Goal: Information Seeking & Learning: Learn about a topic

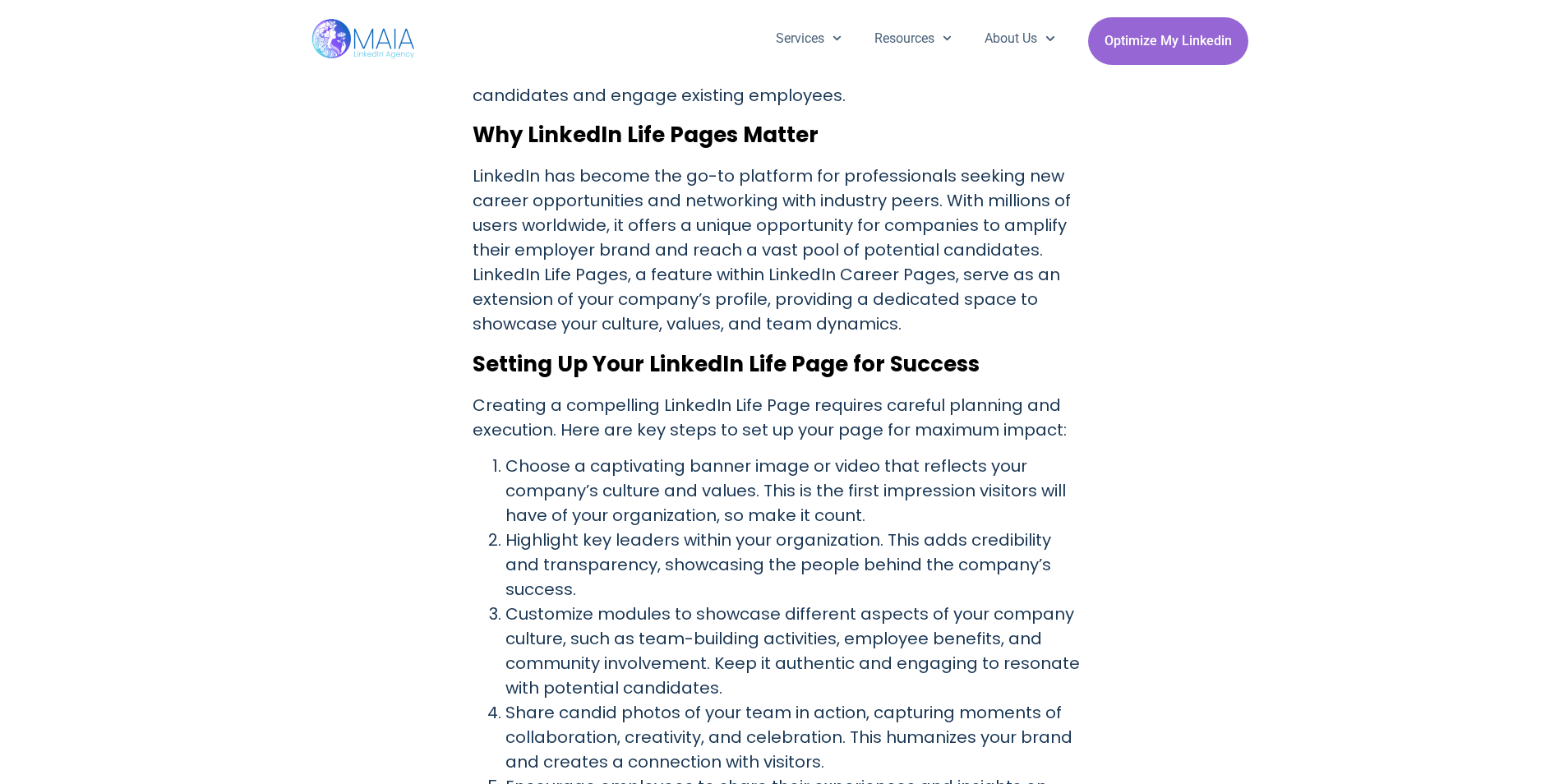
scroll to position [727, 0]
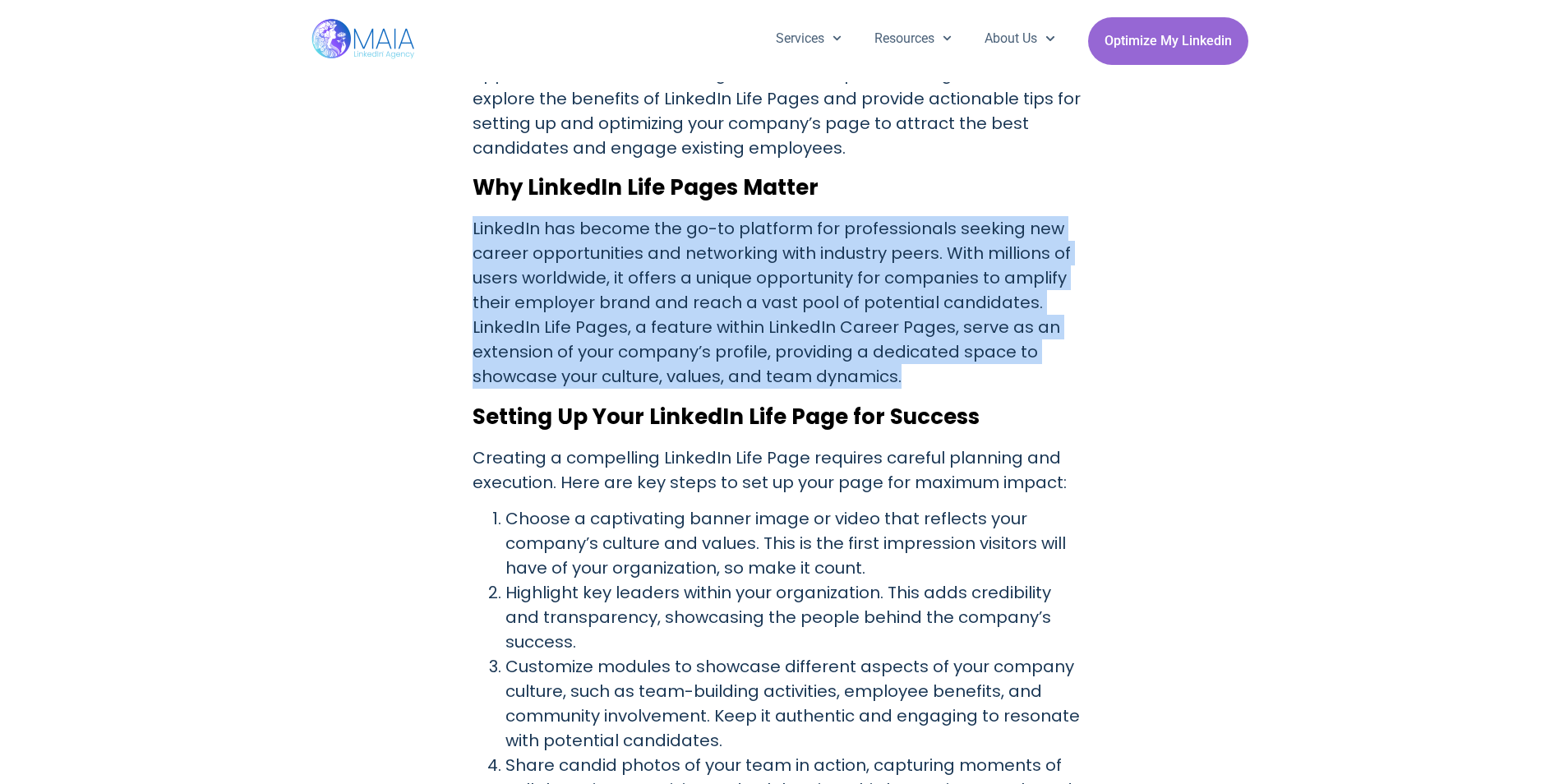
drag, startPoint x: 901, startPoint y: 372, endPoint x: 473, endPoint y: 238, distance: 448.5
click at [473, 238] on p "LinkedIn has become the go-to platform for professionals seeking new career opp…" at bounding box center [780, 302] width 614 height 172
drag, startPoint x: 911, startPoint y: 375, endPoint x: 457, endPoint y: 189, distance: 490.6
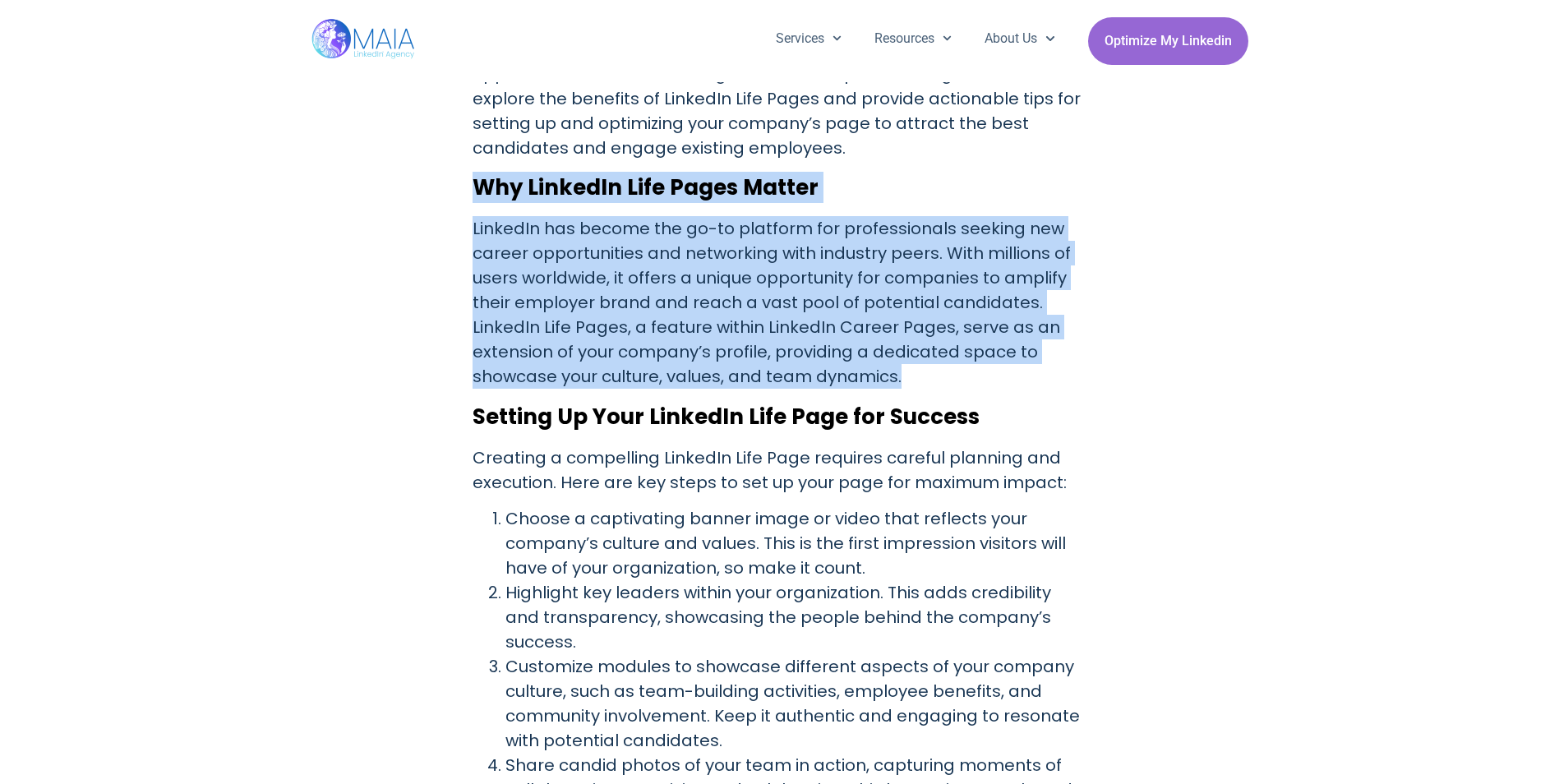
copy div "Why LinkedIn Life Pages Matter LinkedIn has become the go-to platform for profe…"
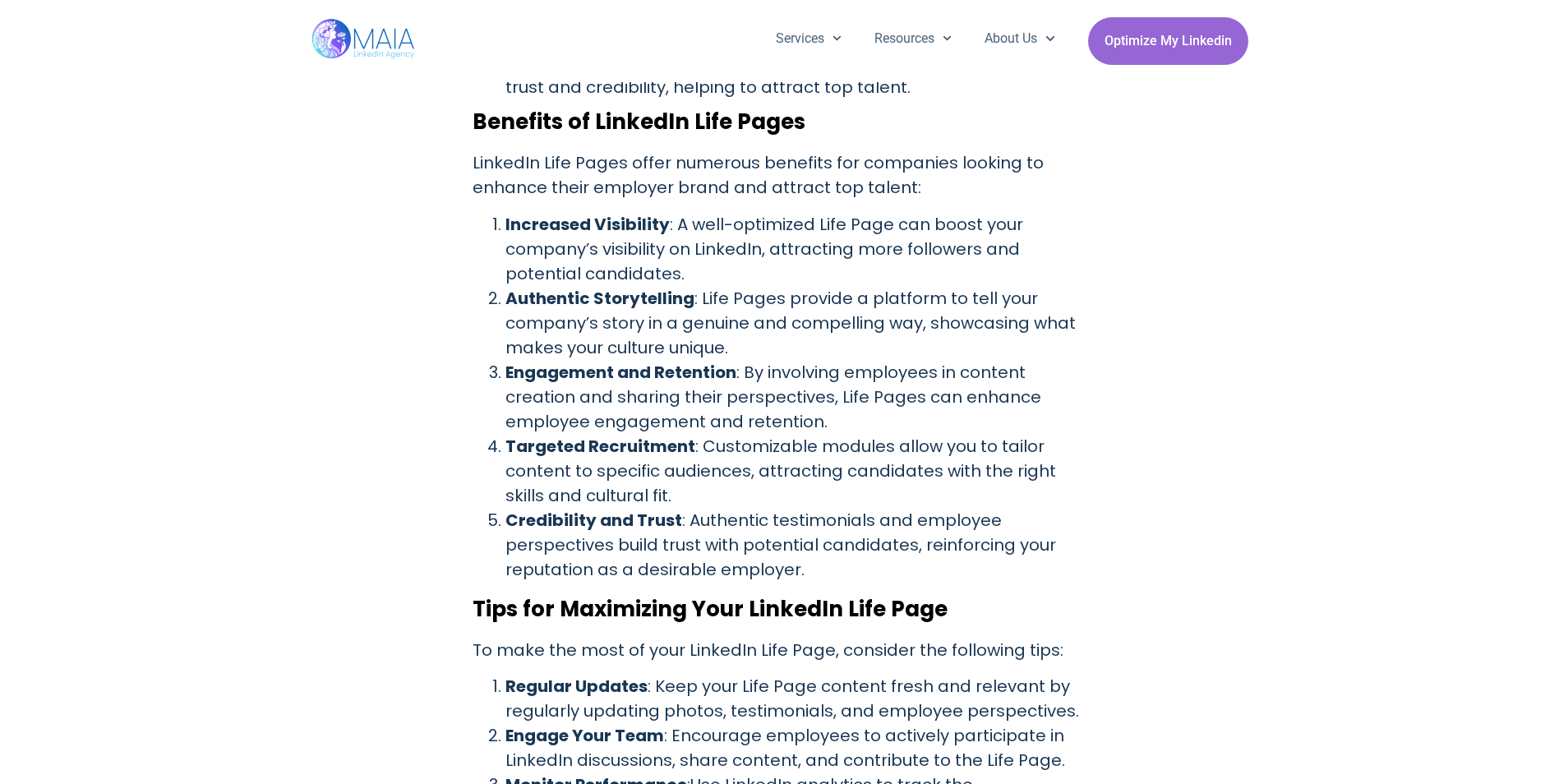
scroll to position [1628, 0]
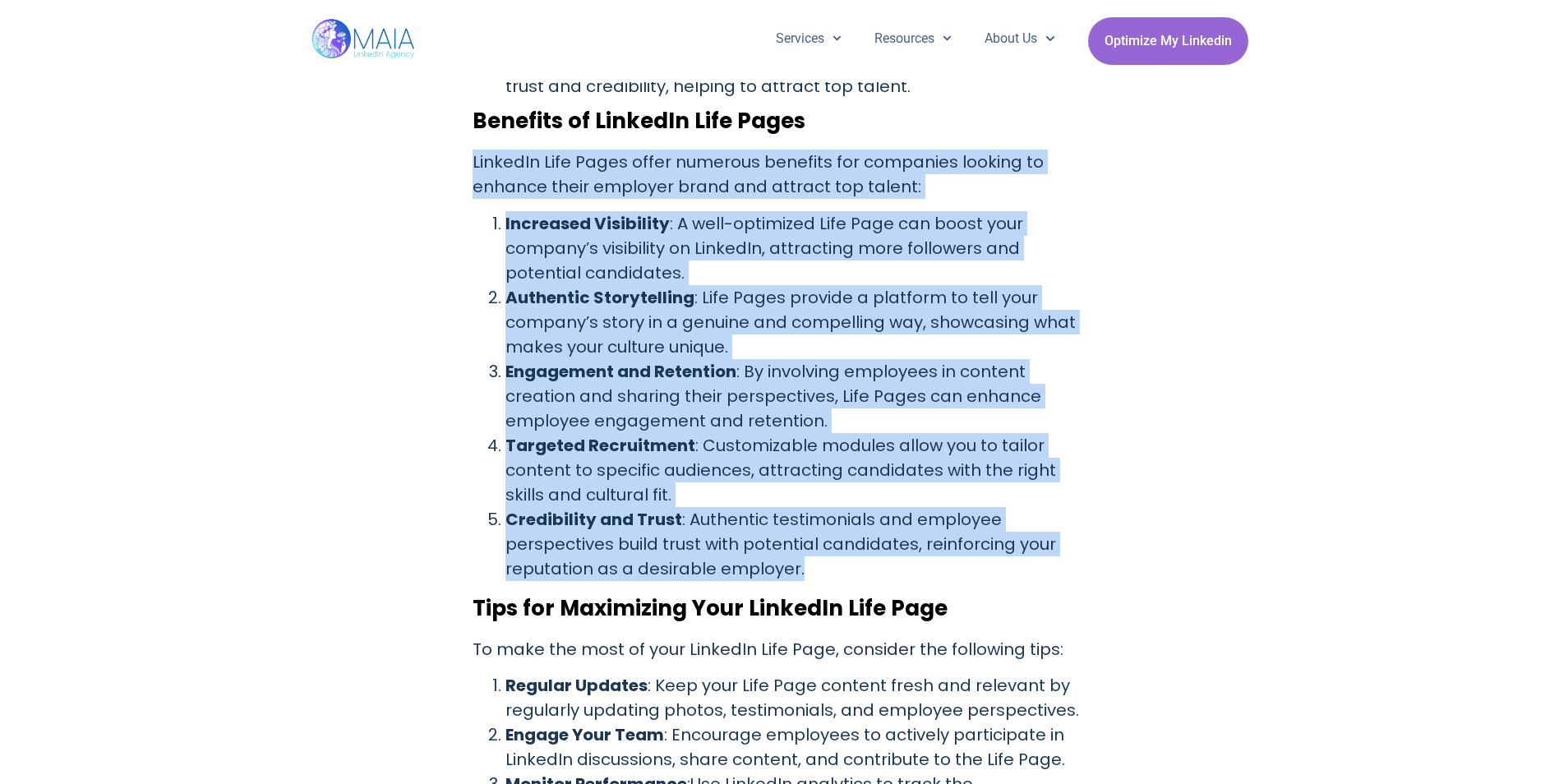
drag, startPoint x: 813, startPoint y: 540, endPoint x: 465, endPoint y: 142, distance: 528.7
click at [465, 142] on div "[DATE] Discover how LinkedIn Life Pages can elevate your company’s online prese…" at bounding box center [780, 87] width 937 height 2372
copy div "LinkedIn Life Pages offer numerous benefits for companies looking to enhance th…"
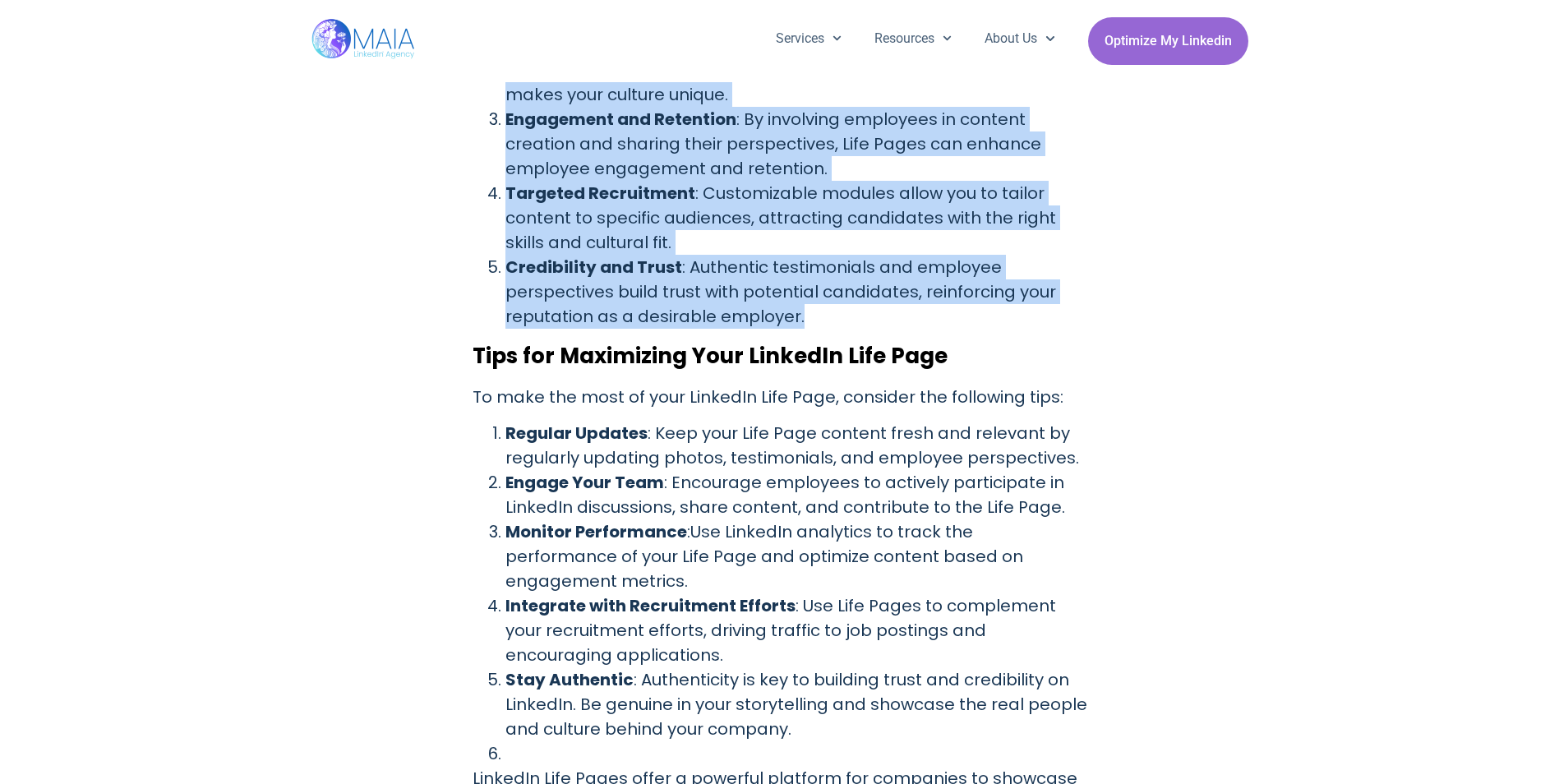
scroll to position [1881, 0]
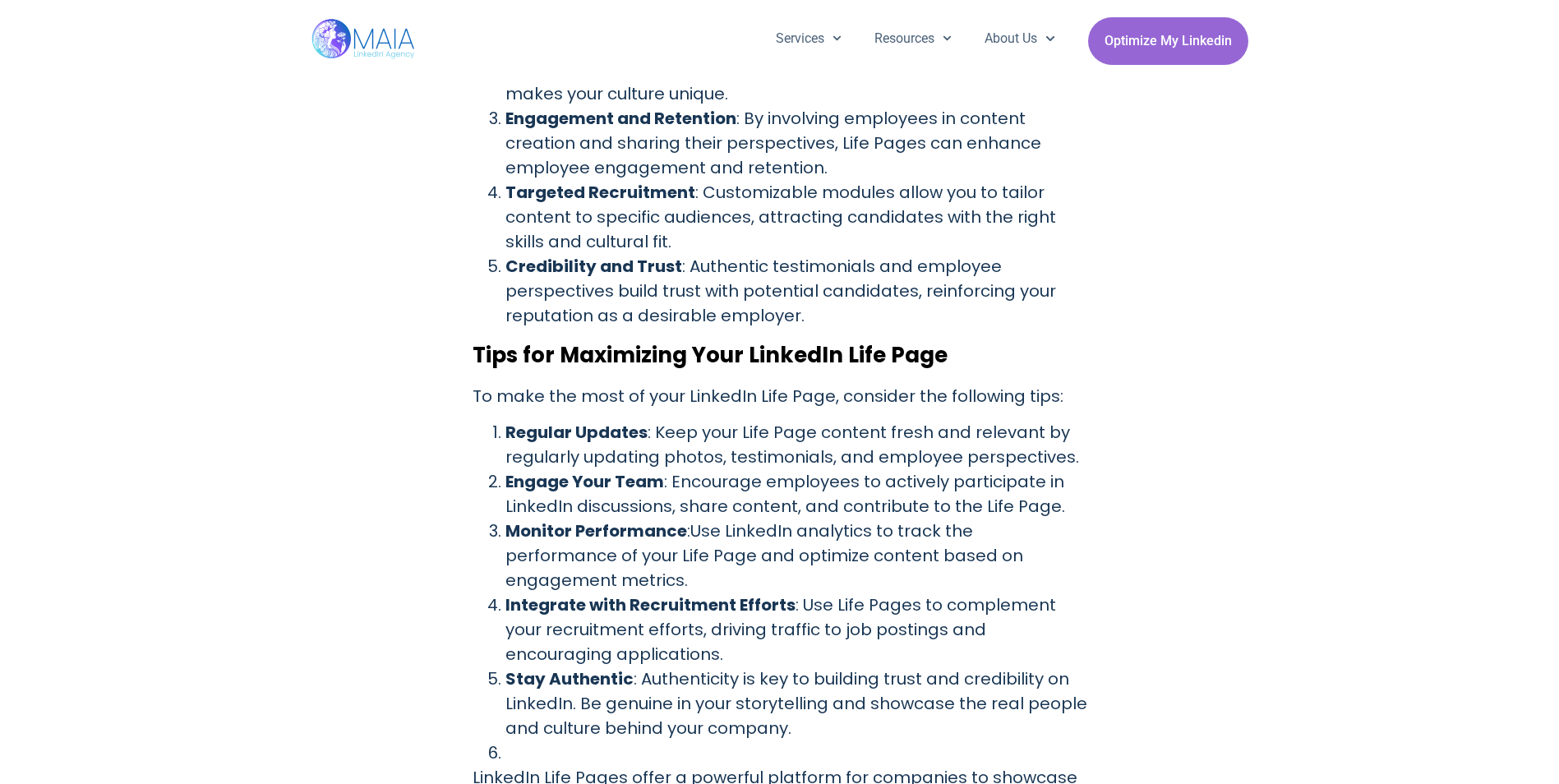
click at [785, 490] on li "Engage Your Team : Encourage employees to actively participate in LinkedIn disc…" at bounding box center [797, 494] width 582 height 49
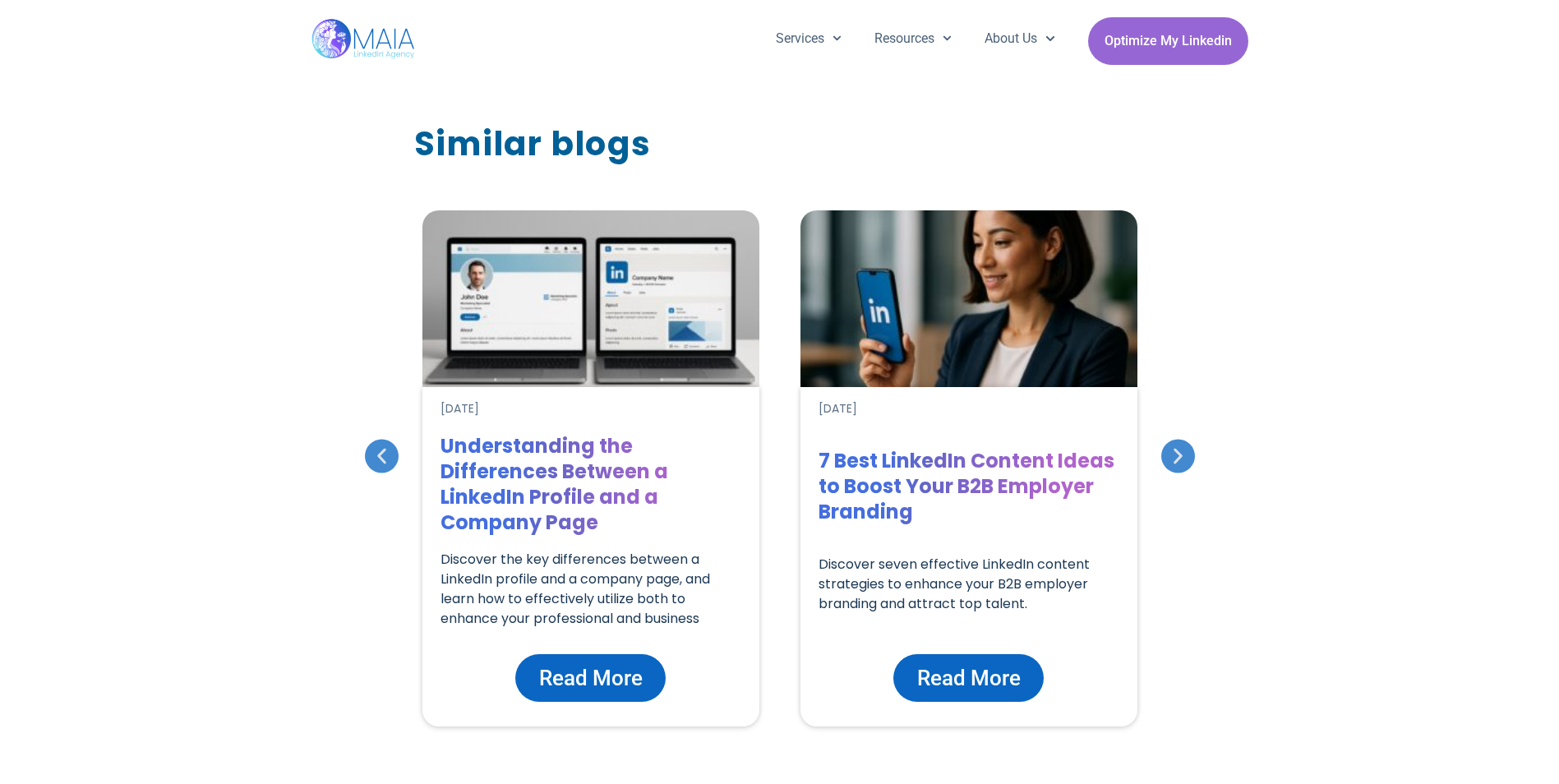
scroll to position [2798, 0]
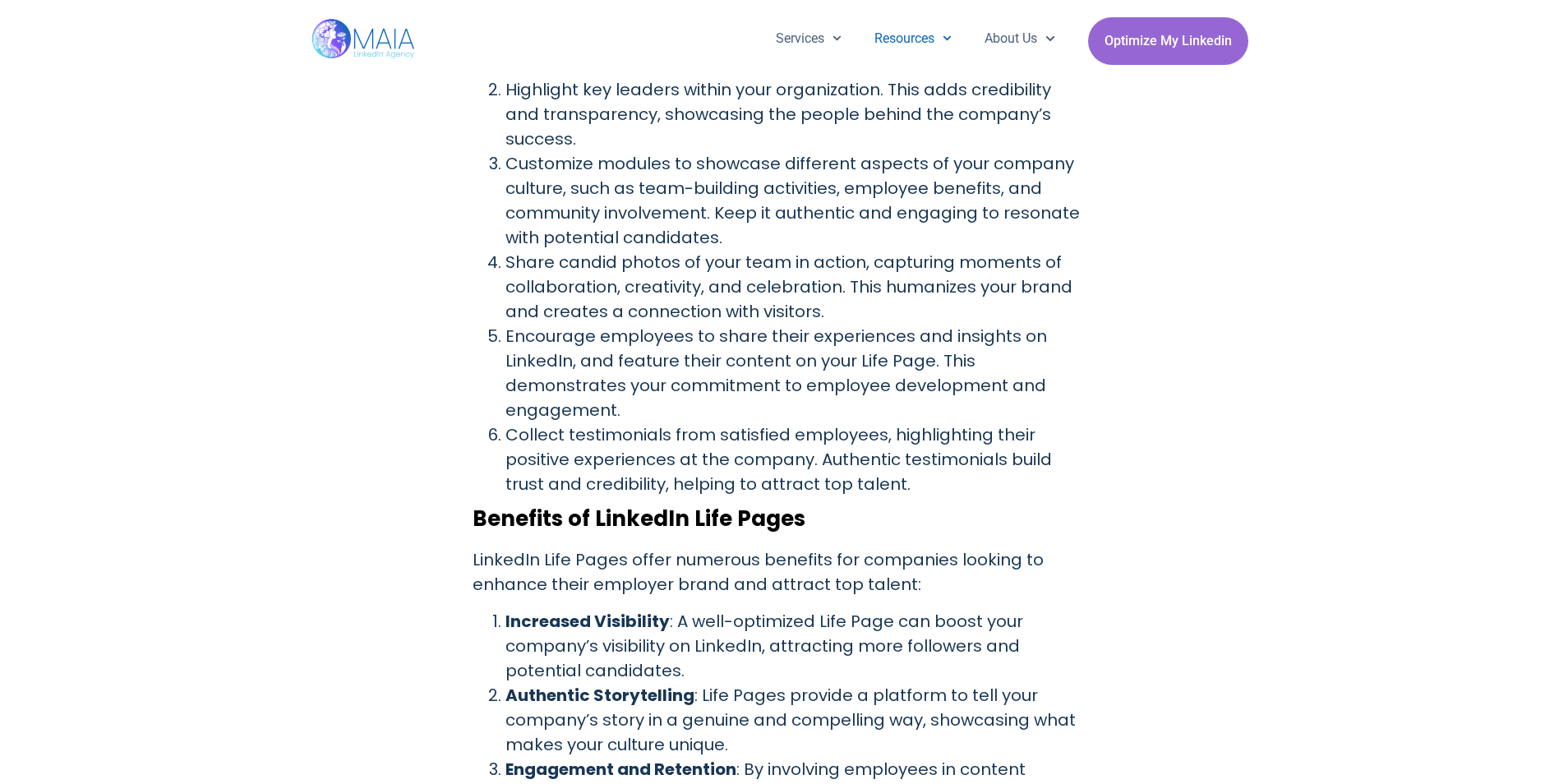
scroll to position [1068, 0]
